Goal: Go to known website: Access a specific website the user already knows

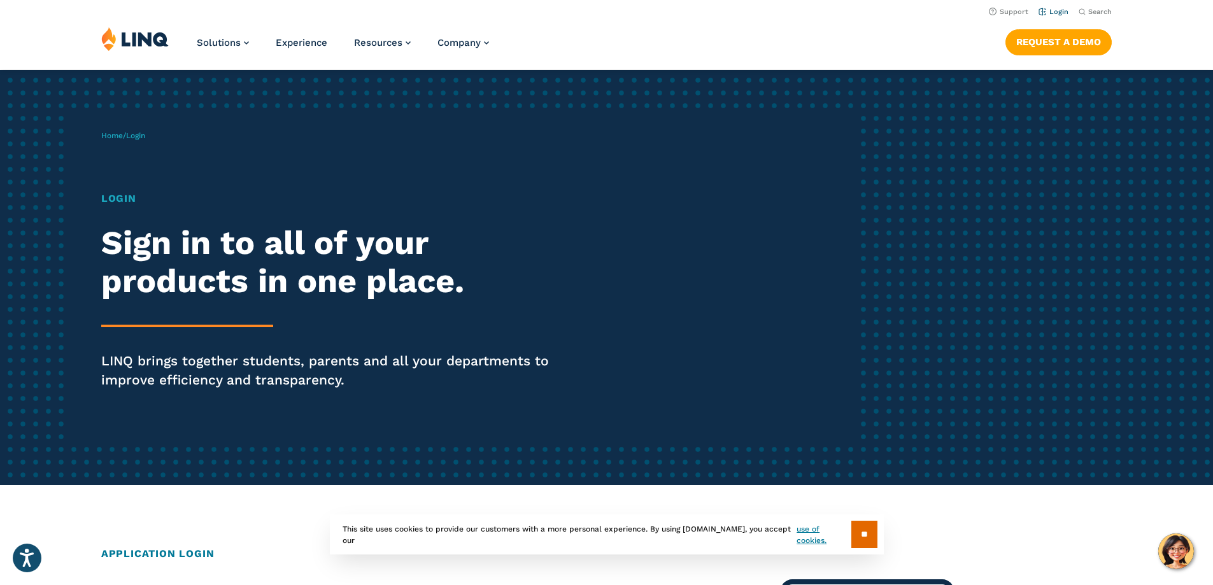
click at [1048, 11] on link "Login" at bounding box center [1053, 12] width 30 height 8
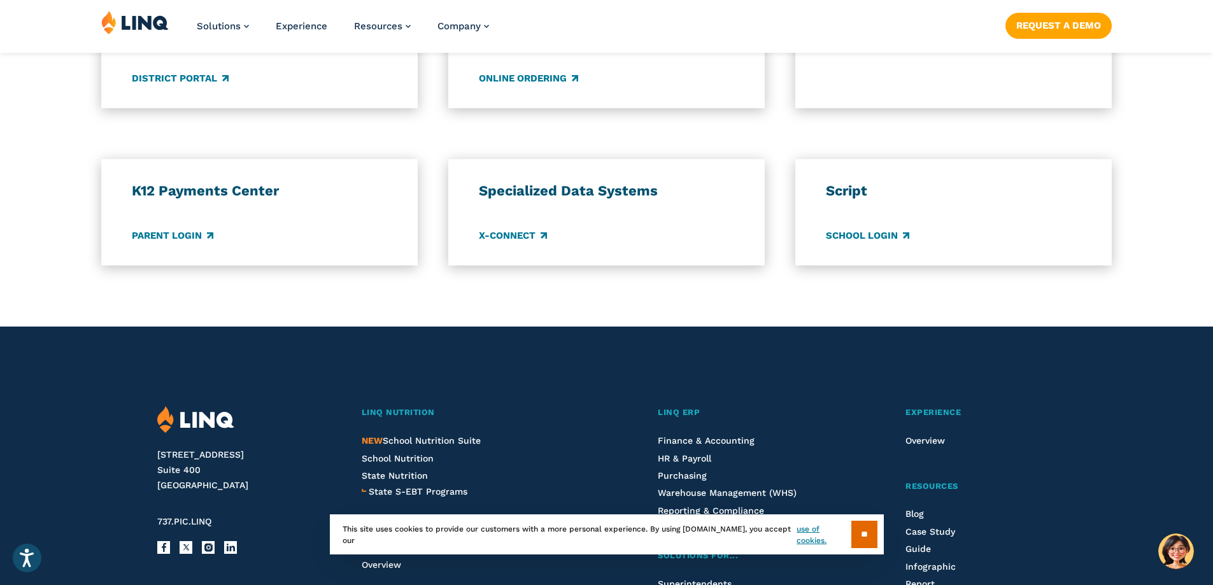
scroll to position [1051, 0]
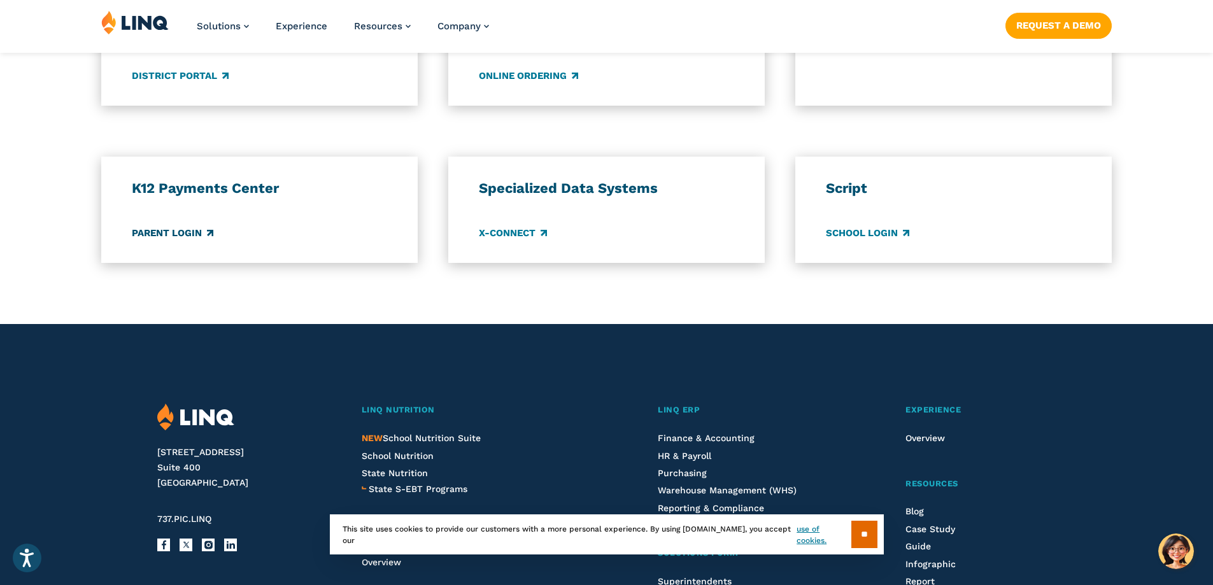
click at [199, 229] on link "Parent Login" at bounding box center [173, 233] width 82 height 14
